Goal: Find specific page/section: Find specific page/section

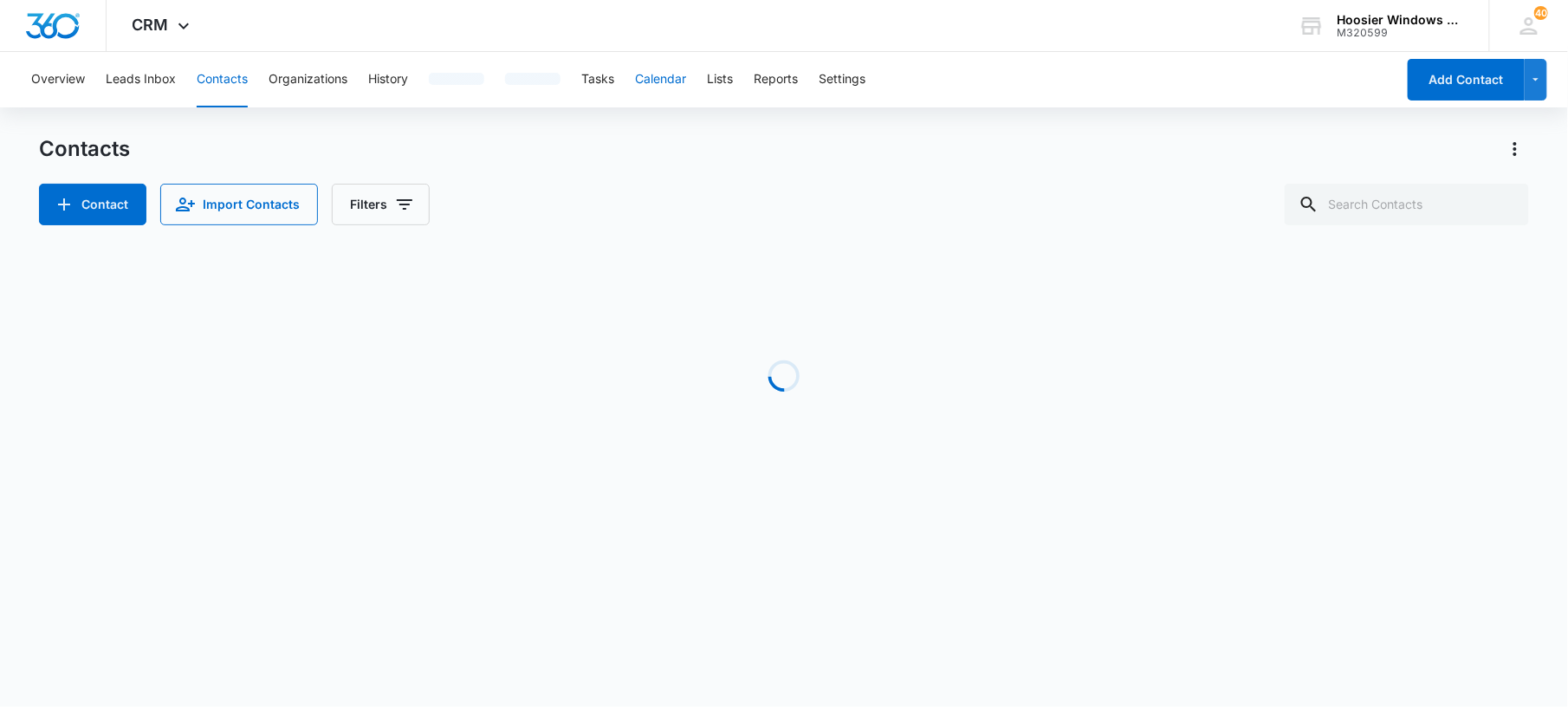
click at [660, 64] on button "Calendar" at bounding box center [661, 80] width 51 height 55
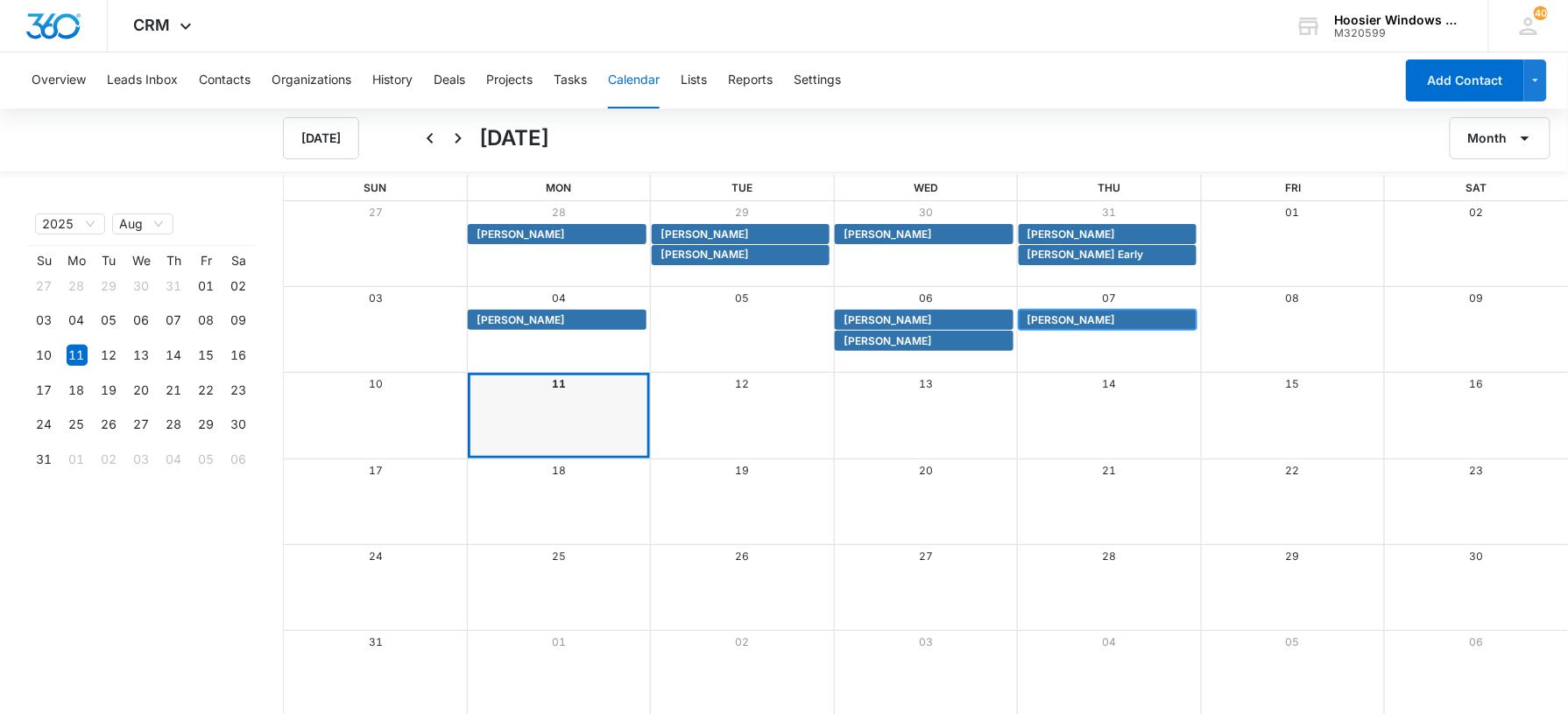
click at [1073, 324] on span "[PERSON_NAME]" at bounding box center [1072, 321] width 88 height 15
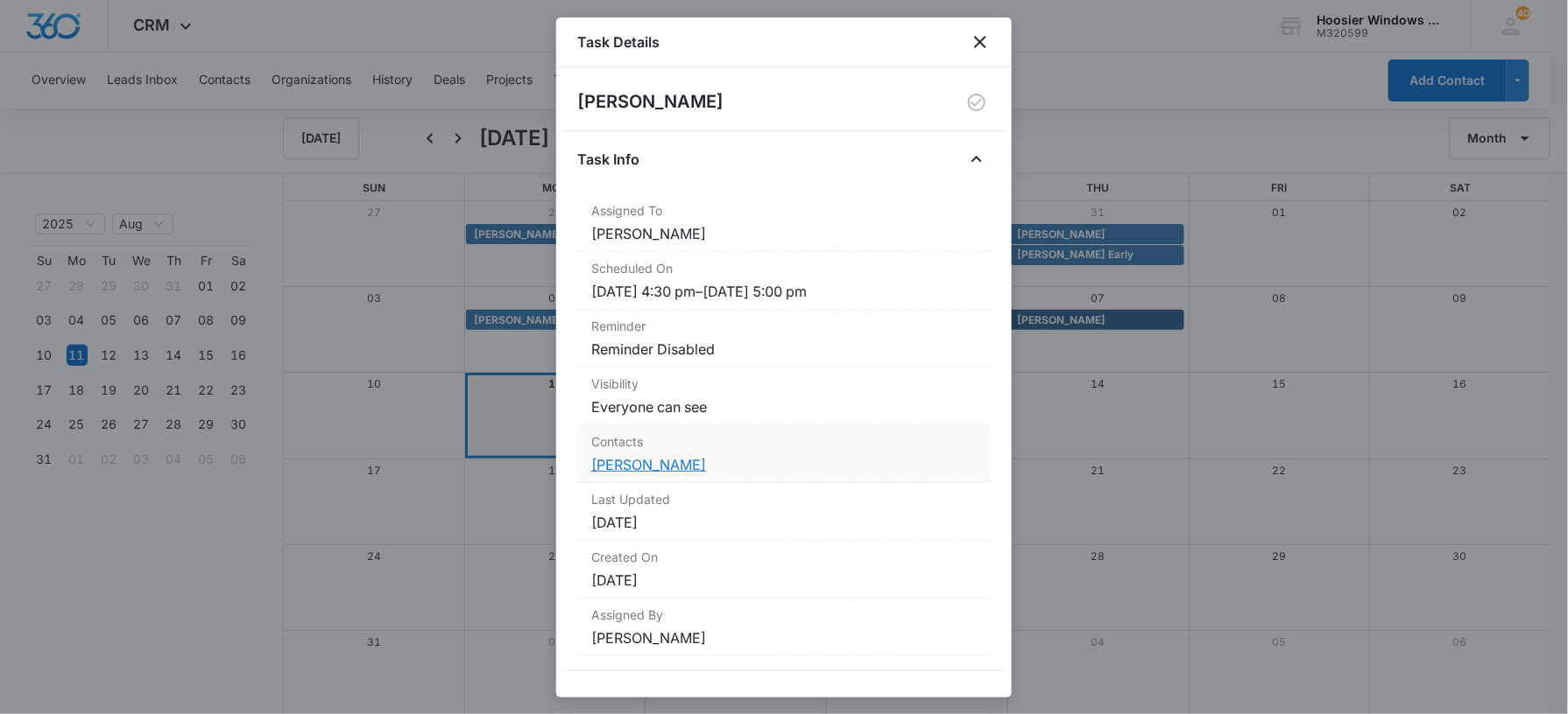
click at [656, 465] on link "[PERSON_NAME]" at bounding box center [648, 464] width 114 height 17
